Goal: Task Accomplishment & Management: Use online tool/utility

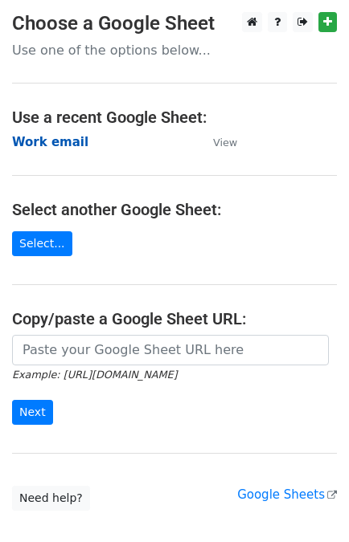
click at [50, 146] on strong "Work email" at bounding box center [50, 142] width 76 height 14
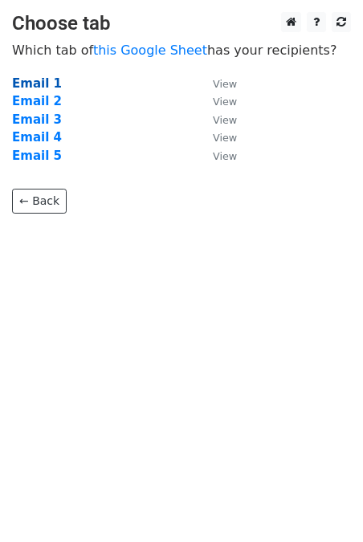
click at [36, 81] on strong "Email 1" at bounding box center [37, 83] width 50 height 14
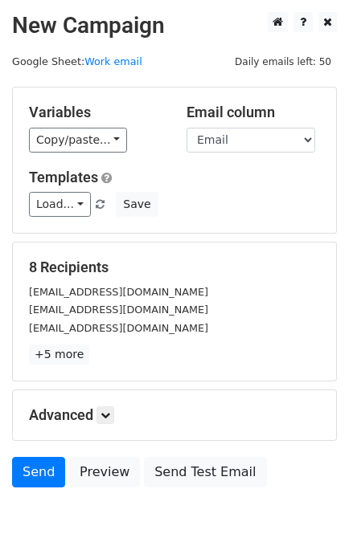
click at [43, 192] on link "Load..." at bounding box center [60, 204] width 62 height 25
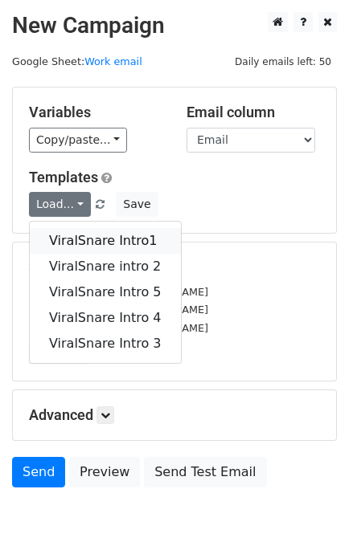
click at [73, 239] on link "ViralSnare Intro1" at bounding box center [105, 241] width 151 height 26
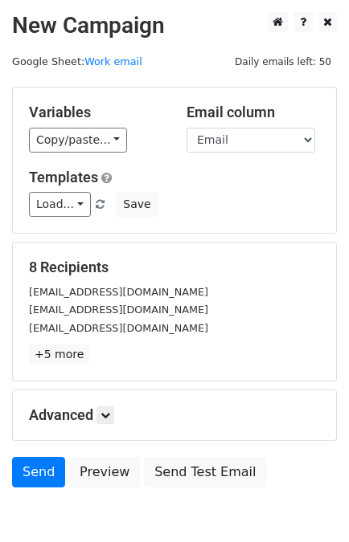
scroll to position [79, 0]
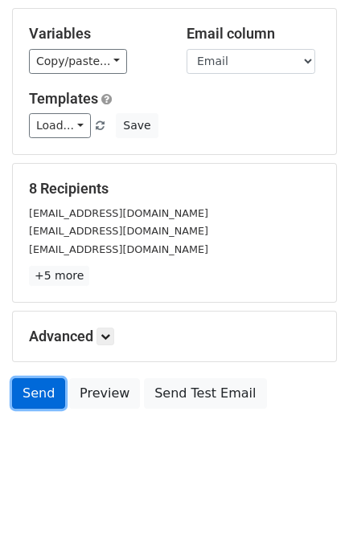
click at [22, 386] on link "Send" at bounding box center [38, 393] width 53 height 31
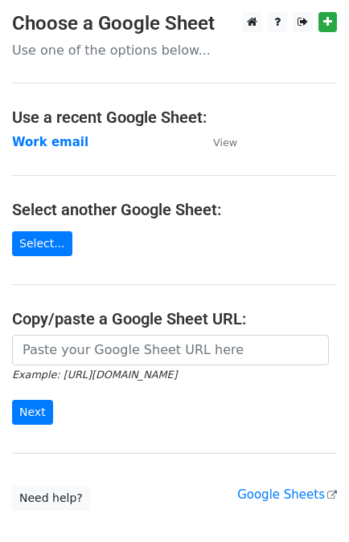
click at [71, 140] on strong "Work email" at bounding box center [50, 142] width 76 height 14
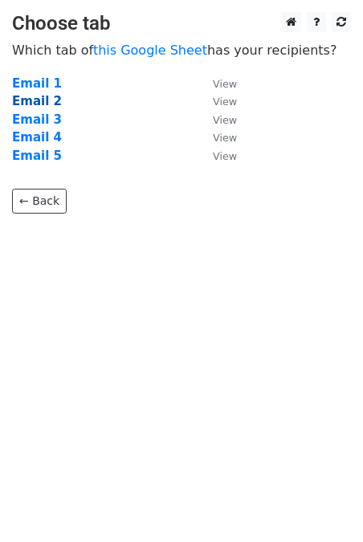
click at [35, 101] on strong "Email 2" at bounding box center [37, 101] width 50 height 14
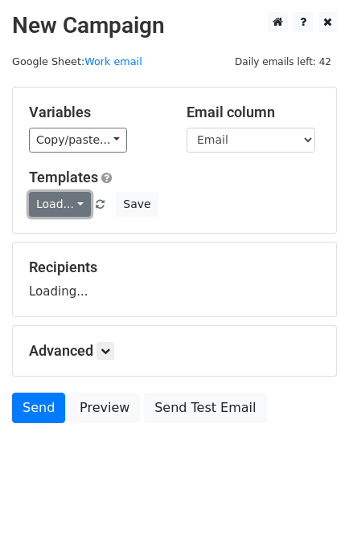
click at [68, 204] on link "Load..." at bounding box center [60, 204] width 62 height 25
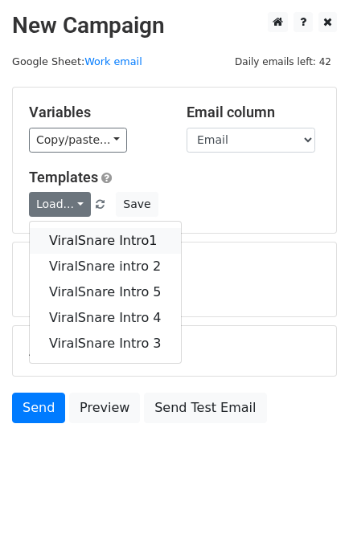
click at [84, 228] on link "ViralSnare Intro1" at bounding box center [105, 241] width 151 height 26
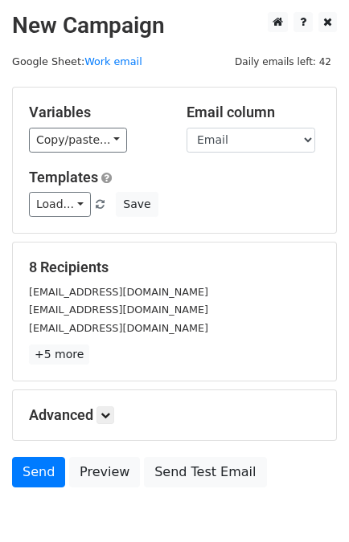
scroll to position [79, 0]
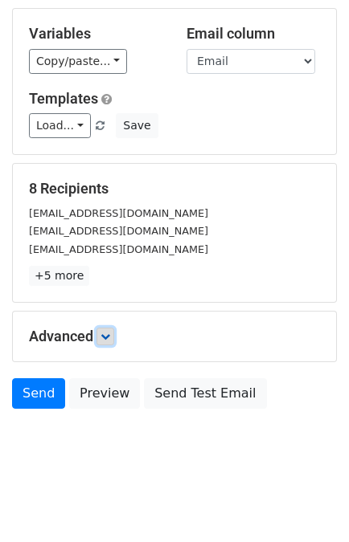
click at [107, 333] on icon at bounding box center [105, 337] width 10 height 10
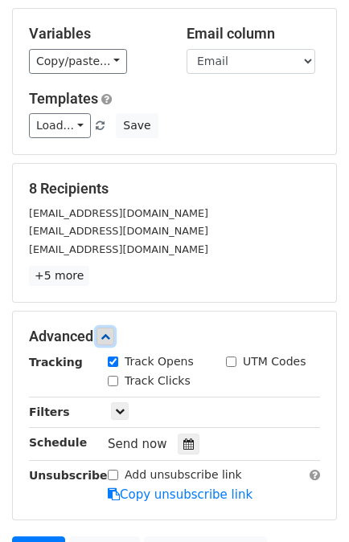
scroll to position [235, 0]
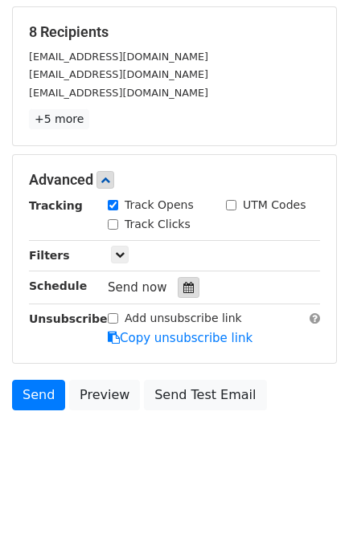
click at [183, 288] on icon at bounding box center [188, 287] width 10 height 11
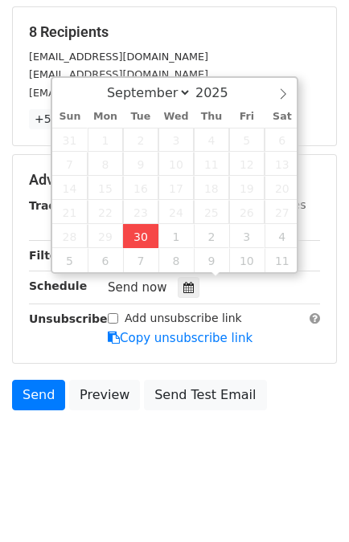
type input "2025-09-30 15:53"
type input "03"
type input "53"
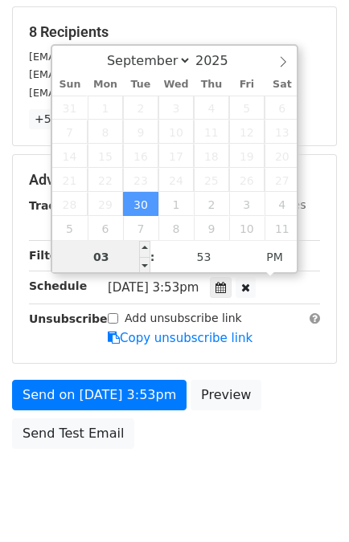
scroll to position [209, 0]
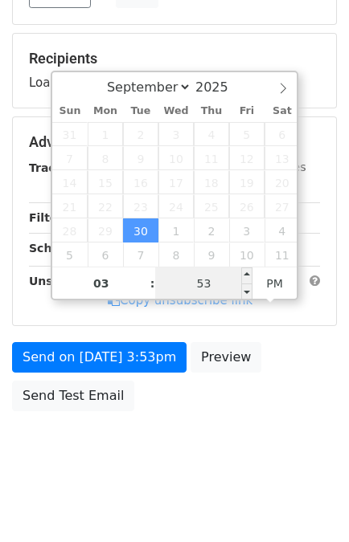
click at [210, 286] on input "53" at bounding box center [204, 284] width 98 height 32
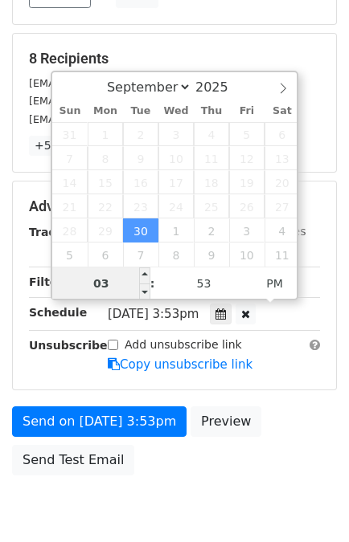
click at [105, 280] on input "03" at bounding box center [101, 284] width 98 height 32
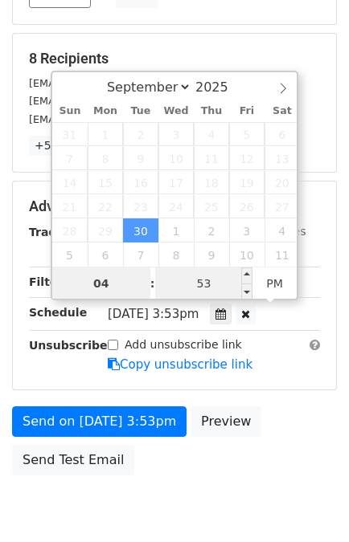
type input "04"
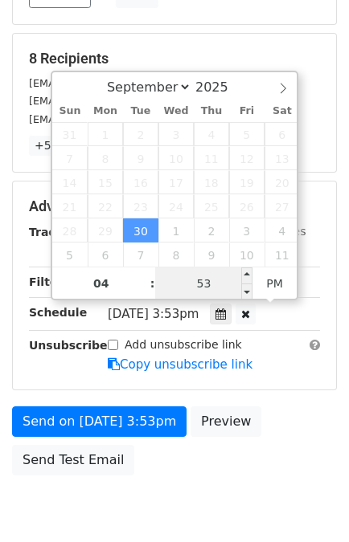
type input "2025-09-30 16:53"
click at [197, 280] on input "53" at bounding box center [204, 284] width 98 height 32
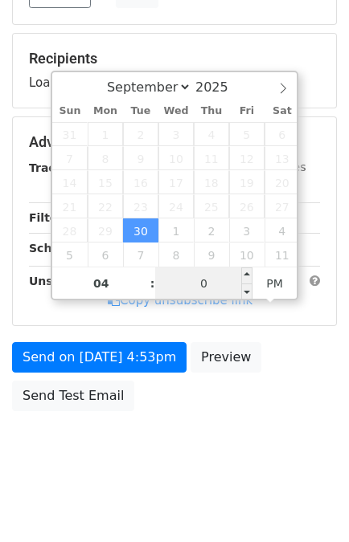
type input "05"
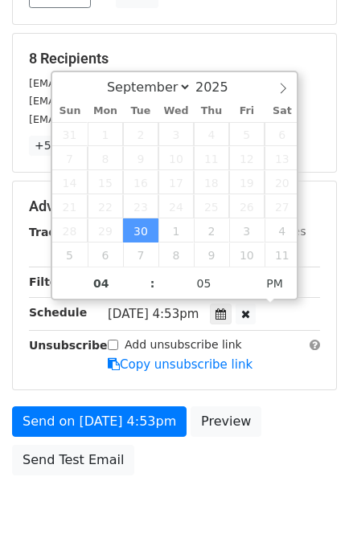
type input "2025-09-30 16:05"
click at [333, 415] on div "Send on Sep 30 at 4:53pm Preview Send Test Email" at bounding box center [174, 445] width 349 height 77
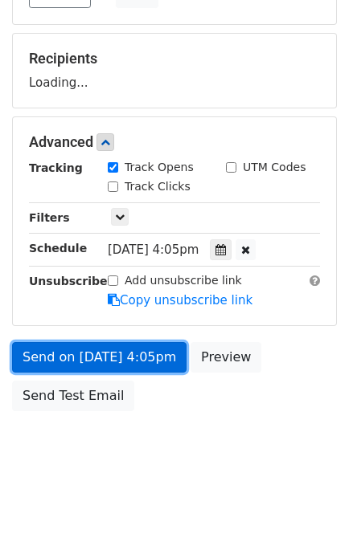
click at [128, 360] on link "Send on Sep 30 at 4:05pm" at bounding box center [99, 357] width 174 height 31
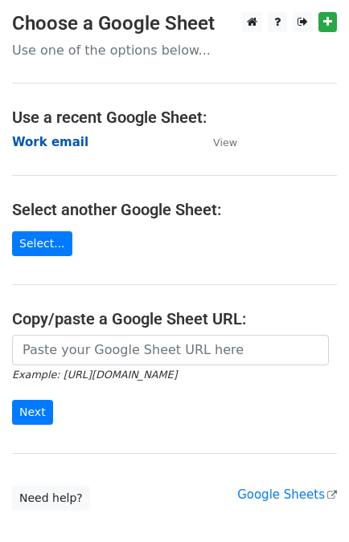
click at [67, 144] on strong "Work email" at bounding box center [50, 142] width 76 height 14
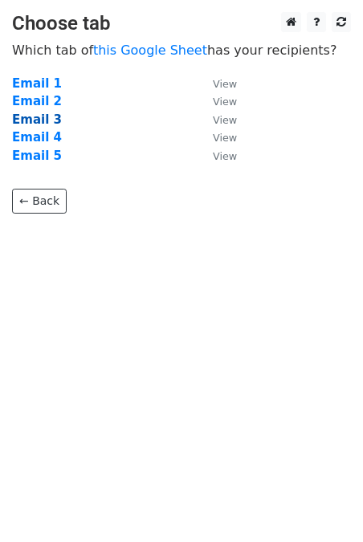
click at [36, 120] on strong "Email 3" at bounding box center [37, 119] width 50 height 14
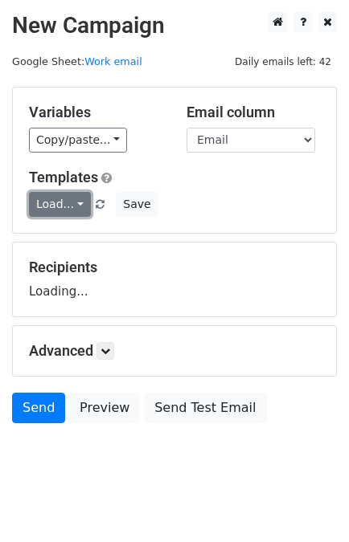
click at [61, 213] on link "Load..." at bounding box center [60, 204] width 62 height 25
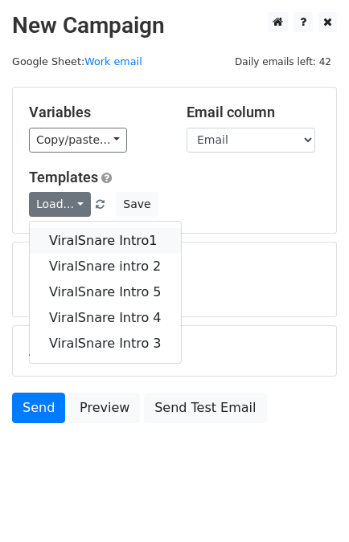
click at [81, 239] on link "ViralSnare Intro1" at bounding box center [105, 241] width 151 height 26
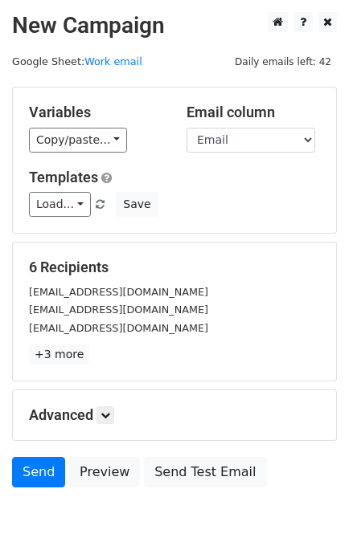
scroll to position [79, 0]
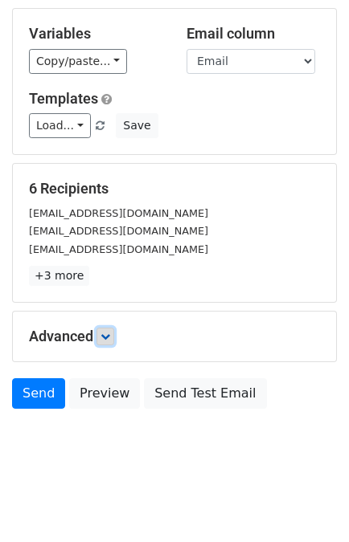
click at [107, 328] on link at bounding box center [105, 337] width 18 height 18
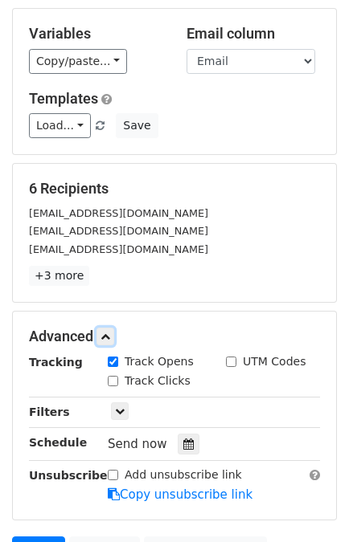
scroll to position [235, 0]
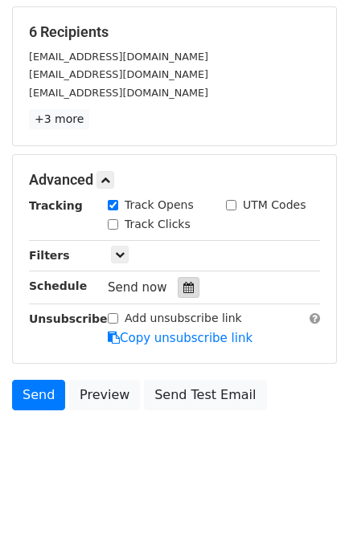
click at [186, 288] on div at bounding box center [189, 287] width 22 height 21
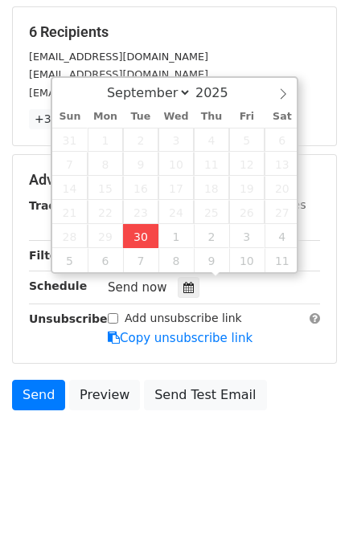
type input "[DATE] 15:54"
type input "03"
type input "54"
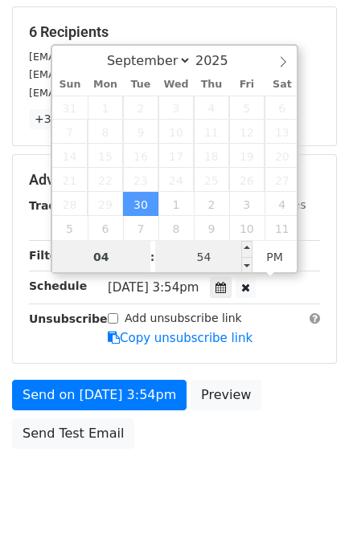
type input "04"
type input "[DATE] 16:54"
click at [209, 262] on input "54" at bounding box center [204, 257] width 98 height 32
type input "3"
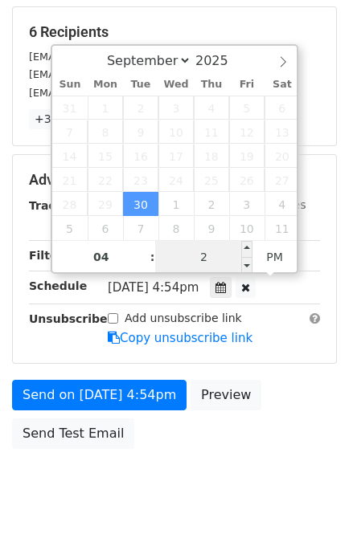
scroll to position [209, 0]
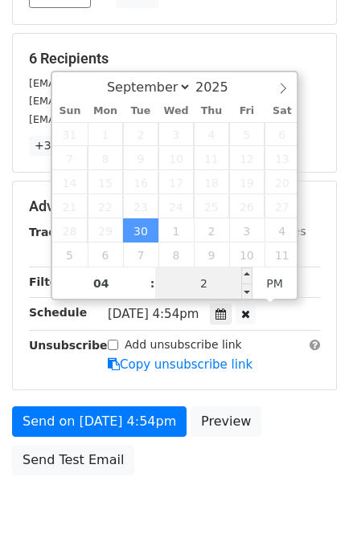
type input "20"
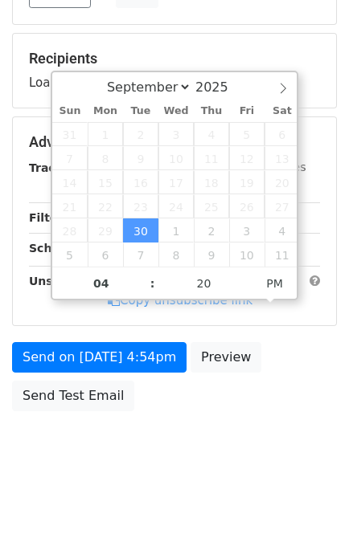
type input "[DATE] 16:20"
click at [297, 390] on div "Send on [DATE] 4:54pm Preview Send Test Email" at bounding box center [174, 380] width 349 height 77
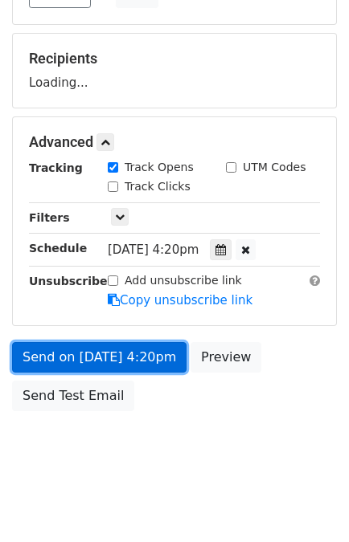
click at [140, 358] on link "Send on [DATE] 4:20pm" at bounding box center [99, 357] width 174 height 31
